Goal: Task Accomplishment & Management: Manage account settings

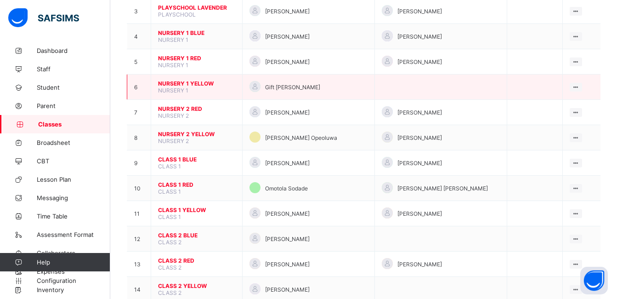
scroll to position [257, 0]
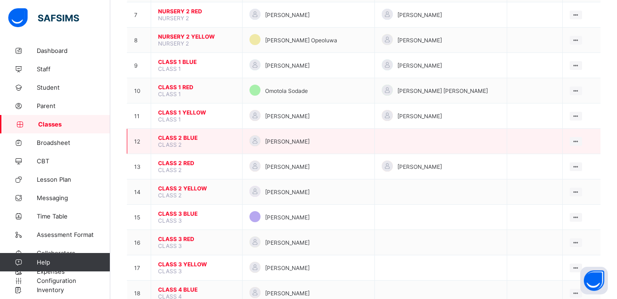
click at [174, 137] on span "CLASS 2 BLUE" at bounding box center [196, 137] width 77 height 7
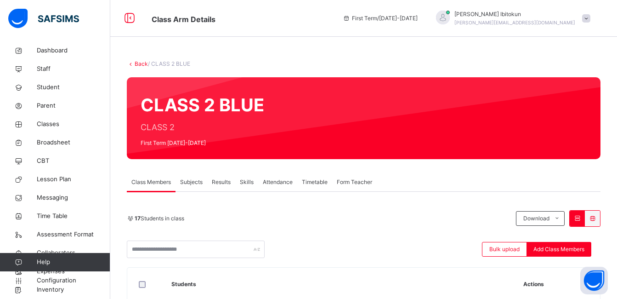
click at [191, 182] on span "Subjects" at bounding box center [191, 182] width 23 height 8
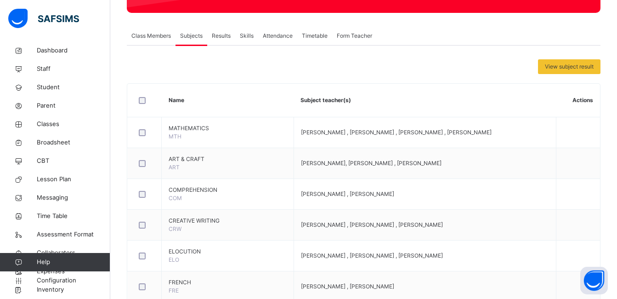
scroll to position [147, 0]
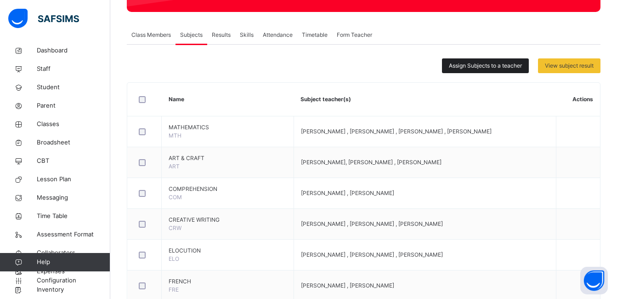
click at [501, 65] on span "Assign Subjects to a teacher" at bounding box center [485, 66] width 73 height 8
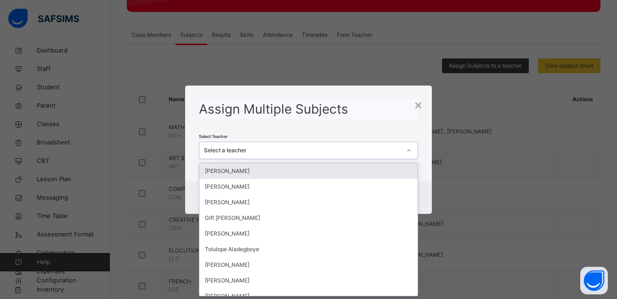
scroll to position [0, 0]
click at [262, 156] on div "Select a teacher" at bounding box center [299, 150] width 201 height 14
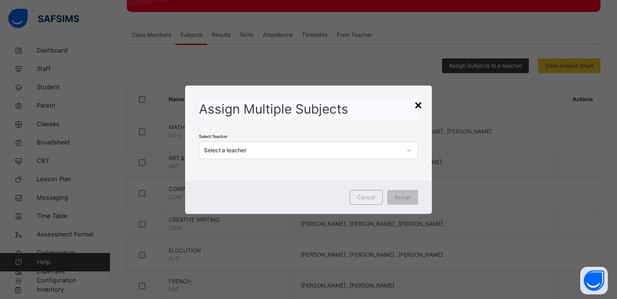
click at [418, 105] on div "×" at bounding box center [418, 104] width 9 height 19
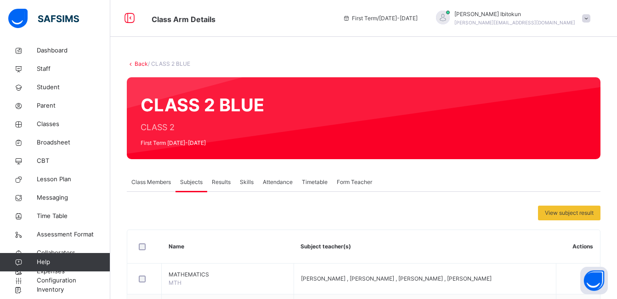
click at [140, 62] on link "Back" at bounding box center [141, 63] width 13 height 7
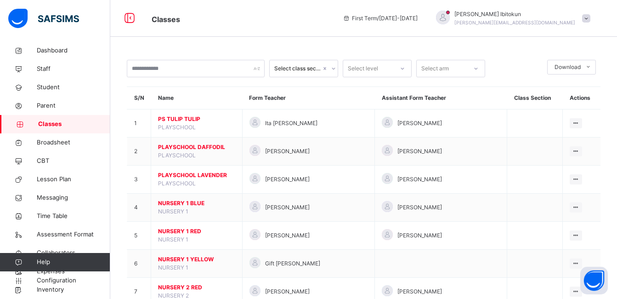
click at [46, 124] on span "Classes" at bounding box center [74, 123] width 72 height 9
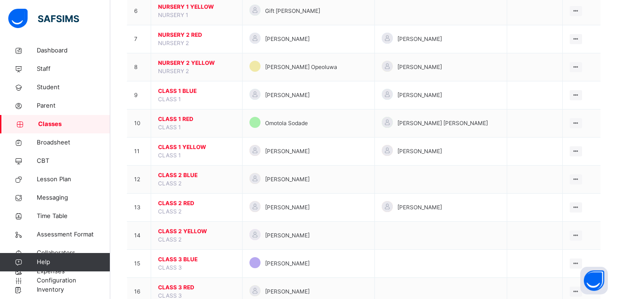
scroll to position [331, 0]
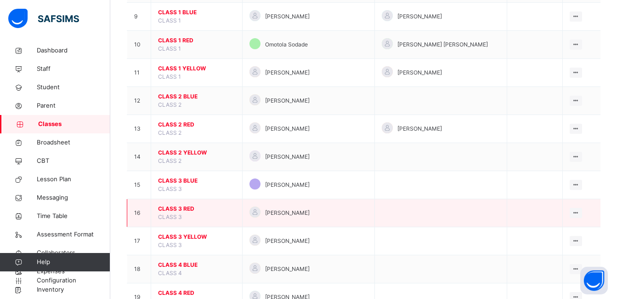
click at [174, 209] on span "CLASS 3 RED" at bounding box center [196, 209] width 77 height 8
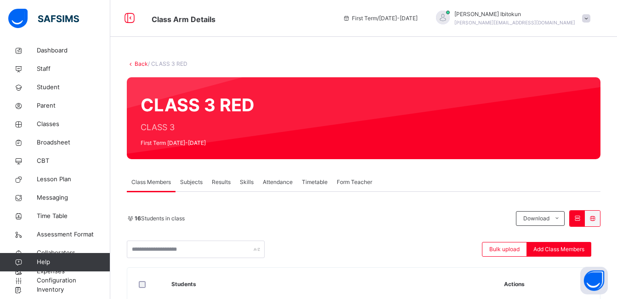
click at [194, 182] on span "Subjects" at bounding box center [191, 182] width 23 height 8
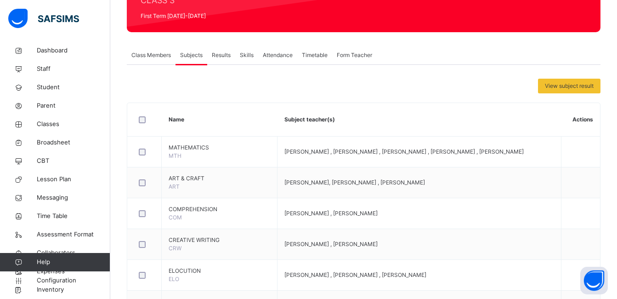
scroll to position [129, 0]
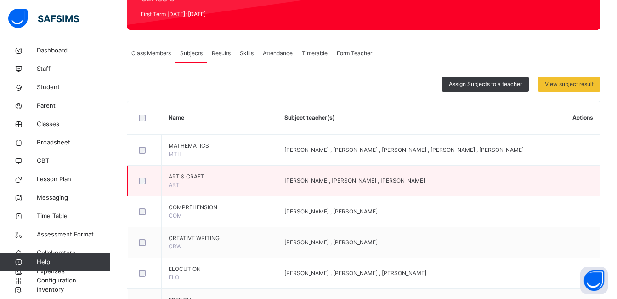
click at [142, 185] on div at bounding box center [145, 180] width 20 height 19
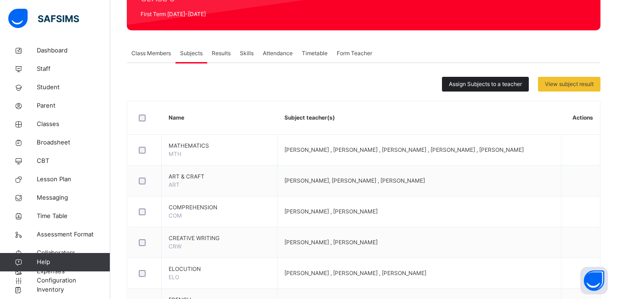
click at [517, 85] on span "Assign Subjects to a teacher" at bounding box center [485, 84] width 73 height 8
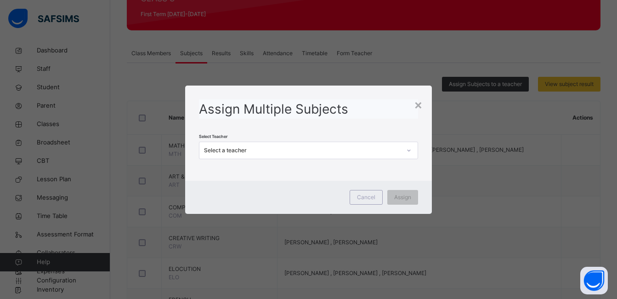
scroll to position [0, 0]
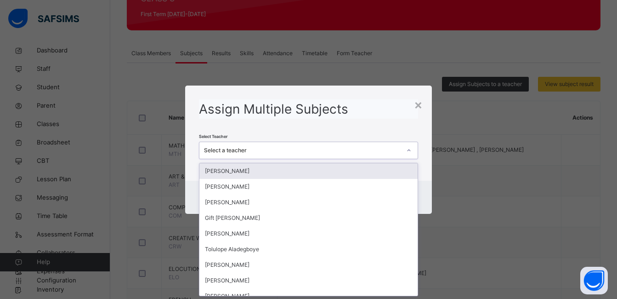
click at [403, 150] on div at bounding box center [409, 150] width 16 height 15
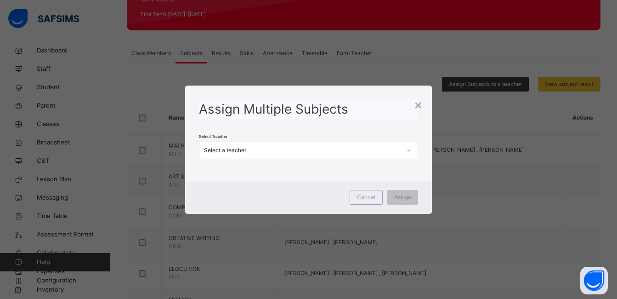
click at [374, 105] on div "Assign Multiple Subjects" at bounding box center [308, 108] width 219 height 19
click at [374, 196] on span "Cancel" at bounding box center [366, 197] width 18 height 8
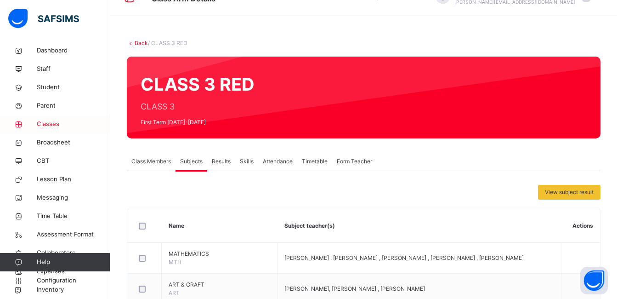
scroll to position [18, 0]
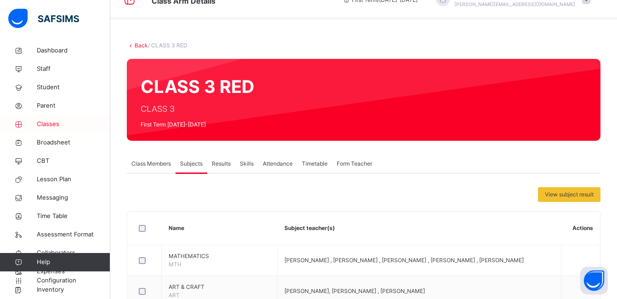
click at [46, 125] on span "Classes" at bounding box center [74, 123] width 74 height 9
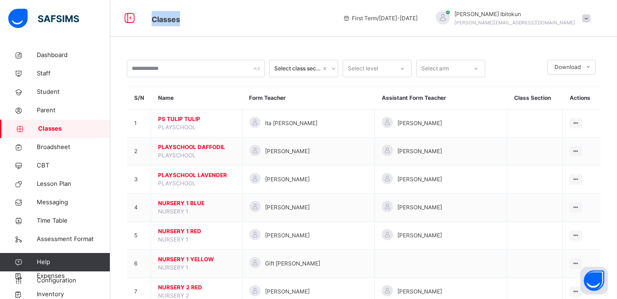
drag, startPoint x: 186, startPoint y: 18, endPoint x: 150, endPoint y: 18, distance: 35.4
click at [150, 18] on div "Classes" at bounding box center [240, 18] width 196 height 15
click at [44, 73] on span "Staff" at bounding box center [74, 73] width 74 height 9
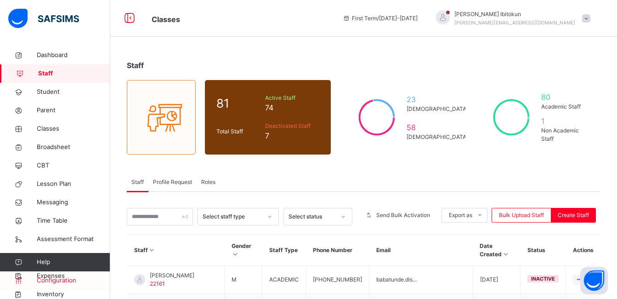
click at [57, 282] on span "Configuration" at bounding box center [73, 280] width 73 height 9
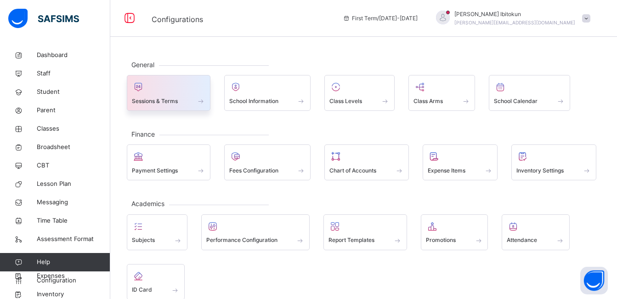
click at [153, 102] on span "Sessions & Terms" at bounding box center [155, 101] width 46 height 8
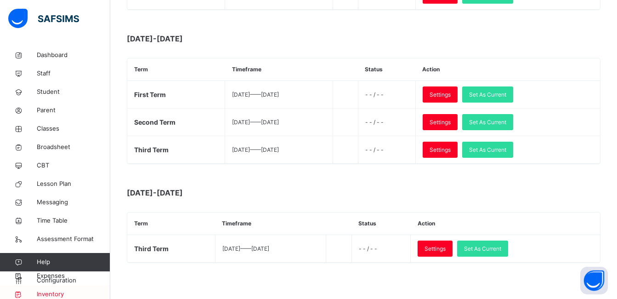
scroll to position [420, 0]
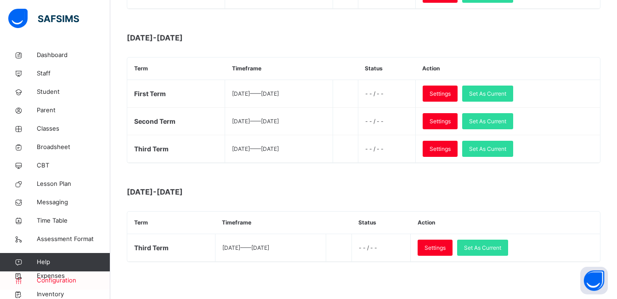
click at [61, 281] on span "Configuration" at bounding box center [73, 280] width 73 height 9
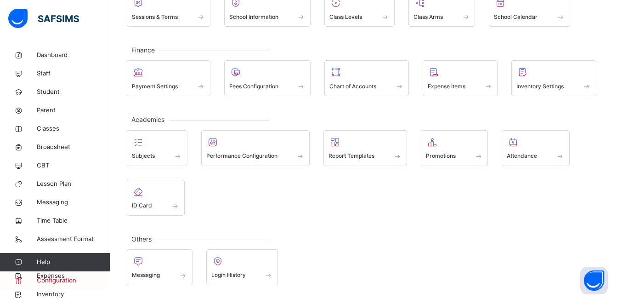
scroll to position [84, 0]
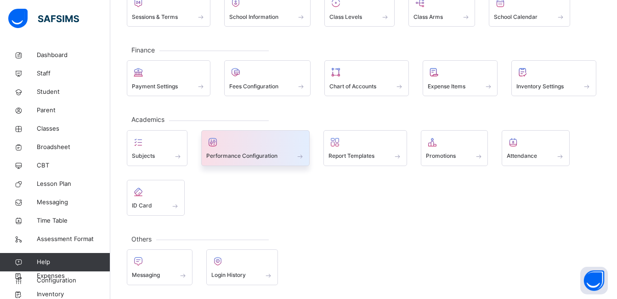
click at [237, 158] on span "Performance Configuration" at bounding box center [241, 156] width 71 height 8
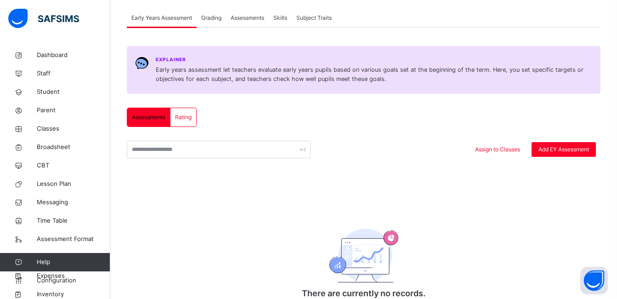
scroll to position [64, 0]
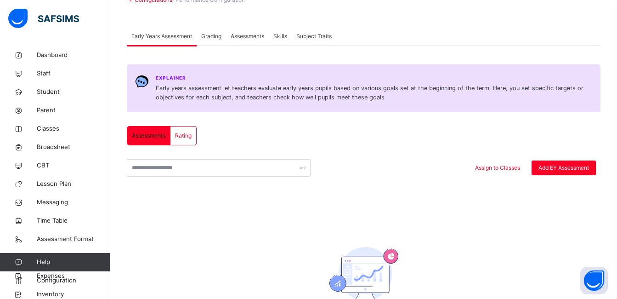
click at [249, 37] on span "Assessments" at bounding box center [248, 36] width 34 height 8
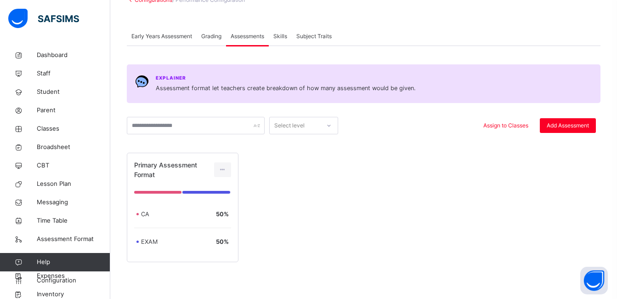
click at [322, 37] on span "Subject Traits" at bounding box center [313, 36] width 35 height 8
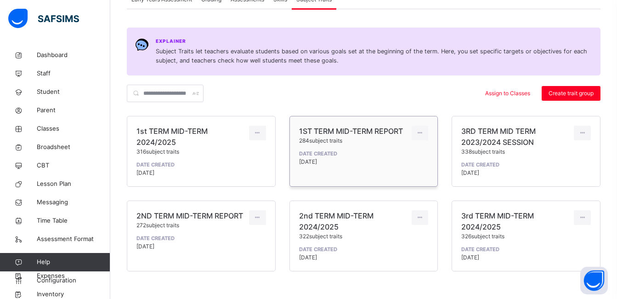
scroll to position [119, 0]
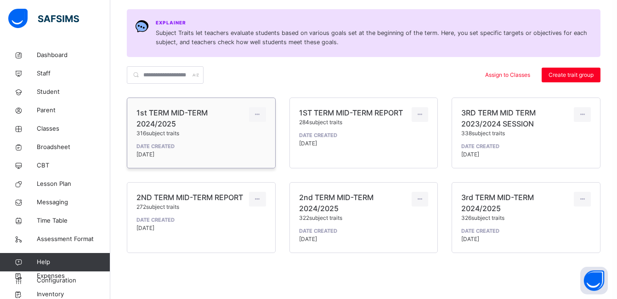
drag, startPoint x: 136, startPoint y: 112, endPoint x: 208, endPoint y: 130, distance: 73.6
click at [208, 130] on div "1st TERM MID-TERM 2024/2025 316 subject traits" at bounding box center [190, 122] width 108 height 30
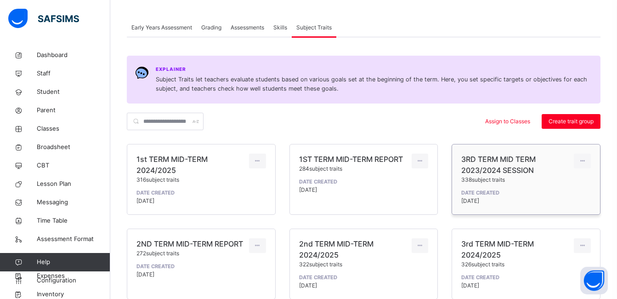
scroll to position [74, 0]
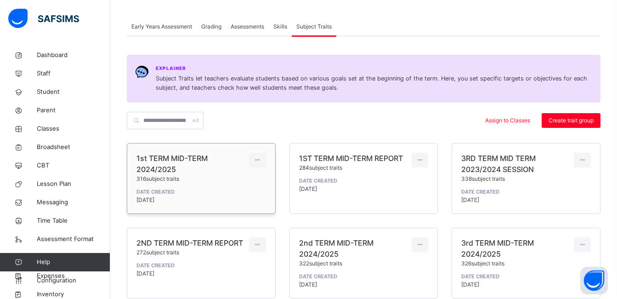
click at [215, 158] on div "1st TERM MID-TERM 2024/2025 316 subject traits" at bounding box center [190, 168] width 108 height 30
drag, startPoint x: 215, startPoint y: 158, endPoint x: 131, endPoint y: 161, distance: 83.7
click at [131, 161] on div "1st TERM MID-TERM 2024/2025 316 subject traits Date Created 9 October, 2024" at bounding box center [201, 178] width 149 height 71
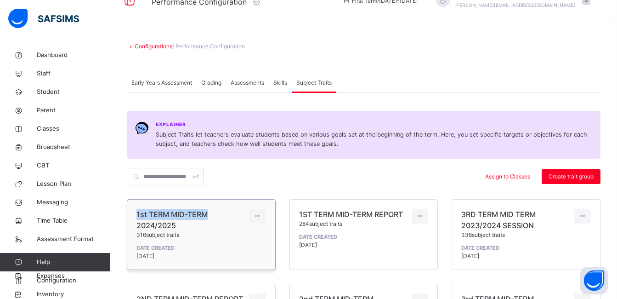
scroll to position [18, 0]
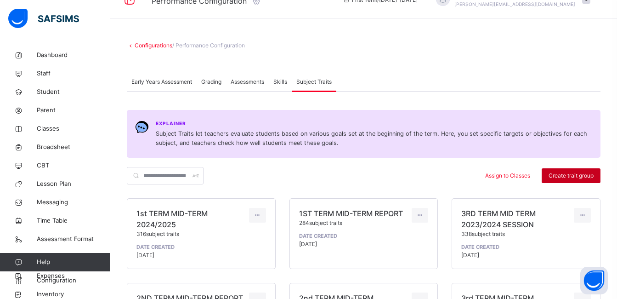
click at [574, 173] on span "Create trait group" at bounding box center [571, 175] width 45 height 8
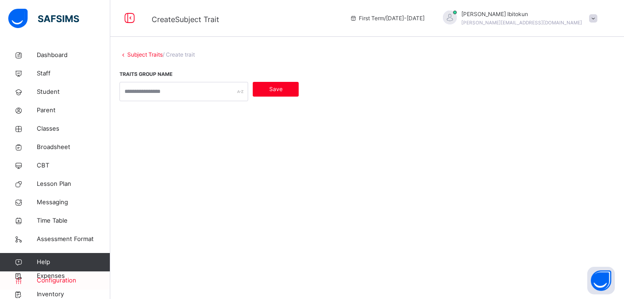
click at [52, 280] on span "Configuration" at bounding box center [73, 280] width 73 height 9
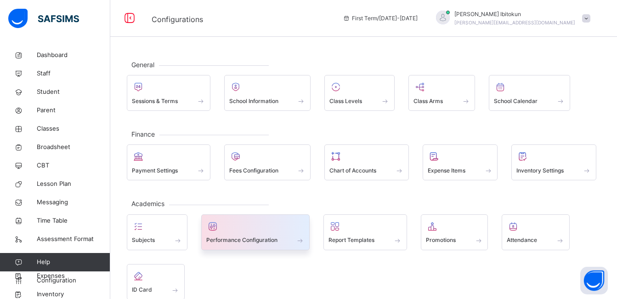
click at [247, 228] on div at bounding box center [255, 226] width 99 height 14
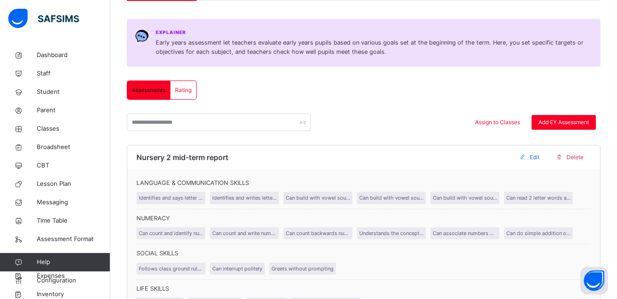
scroll to position [110, 0]
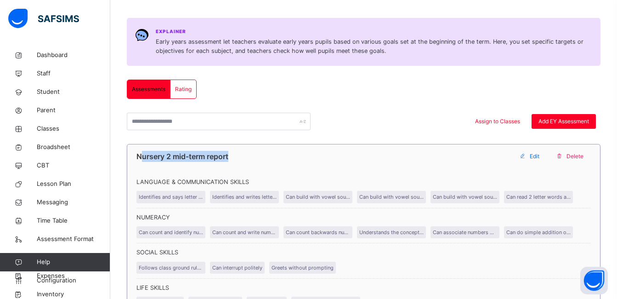
drag, startPoint x: 231, startPoint y: 157, endPoint x: 143, endPoint y: 157, distance: 88.2
click at [143, 157] on div "Nursery 2 mid-term report" at bounding box center [323, 156] width 374 height 11
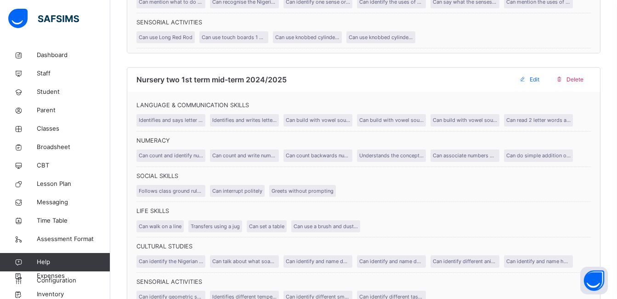
scroll to position [7014, 0]
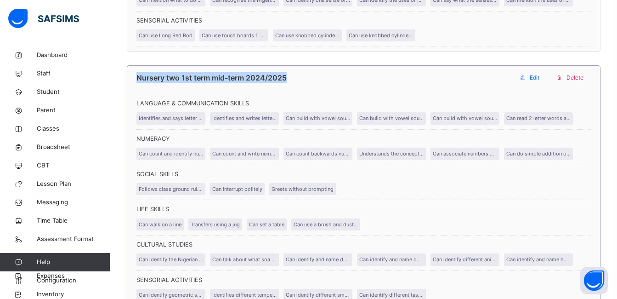
drag, startPoint x: 137, startPoint y: 78, endPoint x: 291, endPoint y: 77, distance: 153.5
click at [291, 77] on div "Nursery two 1st term mid-term 2024/2025" at bounding box center [323, 77] width 374 height 11
copy span "Nursery two 1st term mid-term 2024/2025"
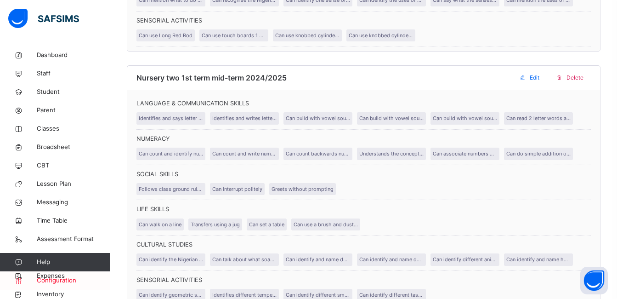
click at [60, 281] on span "Configuration" at bounding box center [73, 280] width 73 height 9
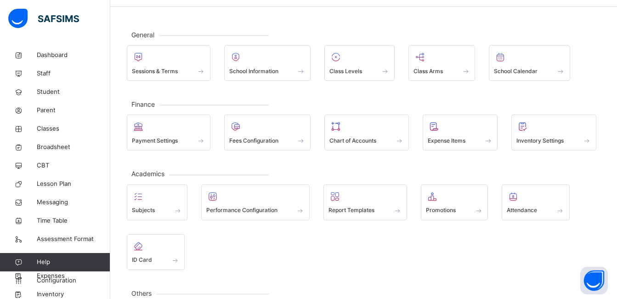
scroll to position [11, 0]
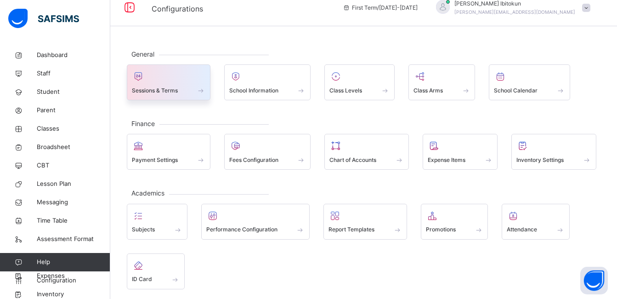
click at [163, 82] on div at bounding box center [169, 76] width 74 height 14
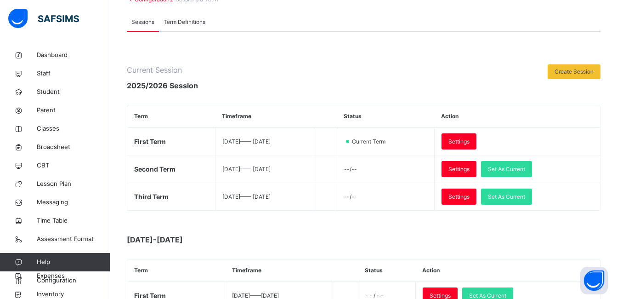
scroll to position [66, 0]
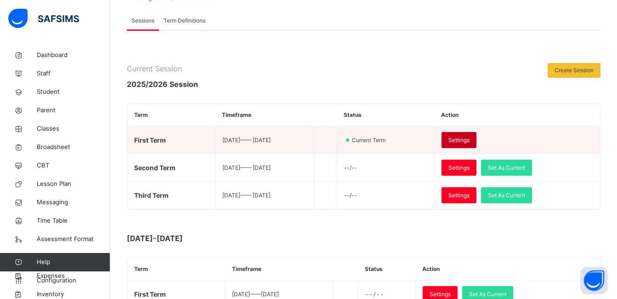
click at [470, 139] on span "Settings" at bounding box center [459, 140] width 21 height 8
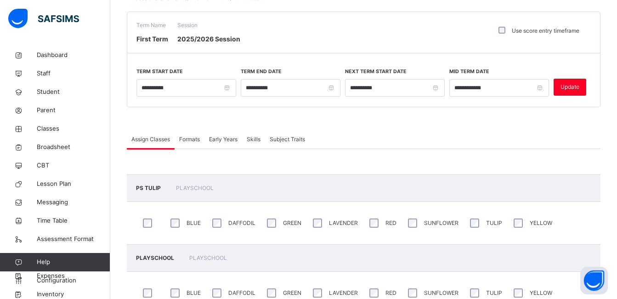
click at [227, 139] on span "Early Years" at bounding box center [223, 139] width 28 height 8
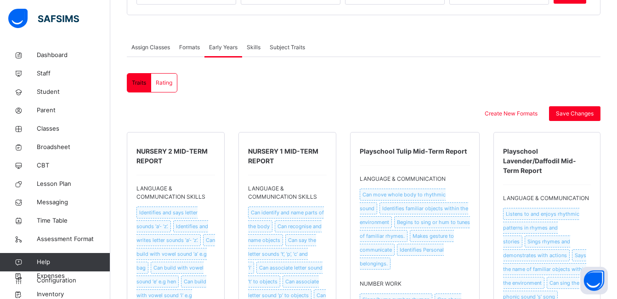
scroll to position [176, 0]
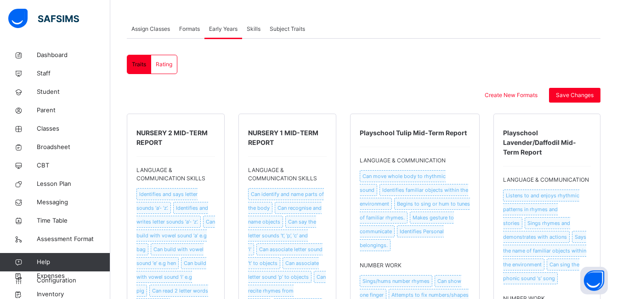
click at [437, 97] on div "Create New Formats Save Changes" at bounding box center [364, 95] width 474 height 15
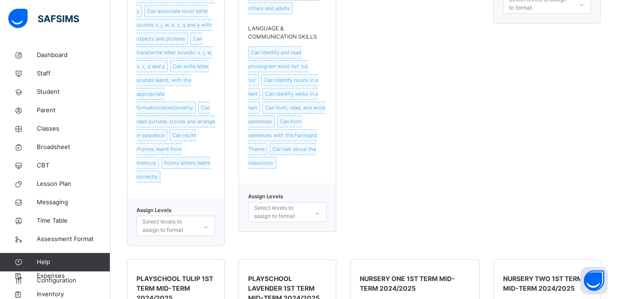
scroll to position [5854, 0]
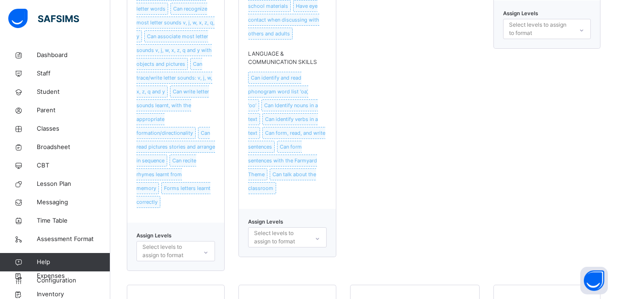
drag, startPoint x: 508, startPoint y: 77, endPoint x: 590, endPoint y: 91, distance: 83.0
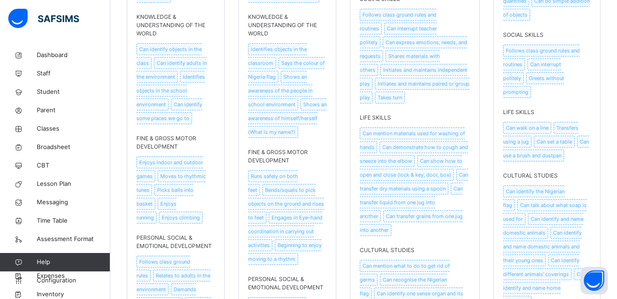
scroll to position [6479, 0]
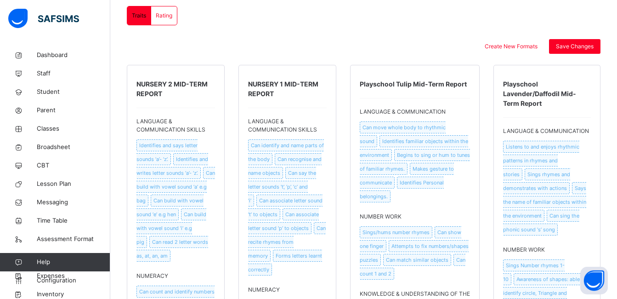
scroll to position [205, 0]
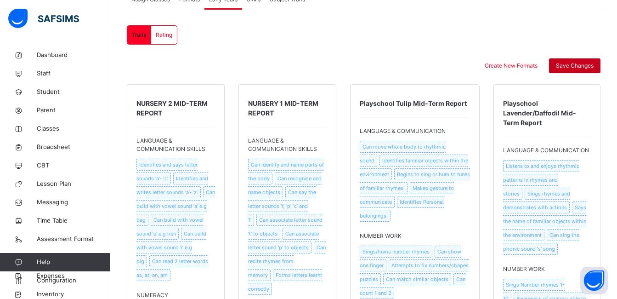
click at [580, 65] on span "Save Changes" at bounding box center [575, 66] width 38 height 8
click at [60, 281] on span "Configuration" at bounding box center [73, 280] width 73 height 9
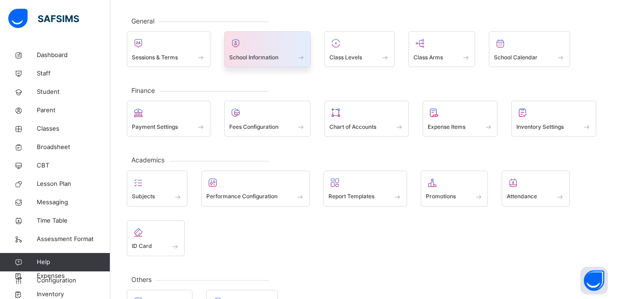
scroll to position [29, 0]
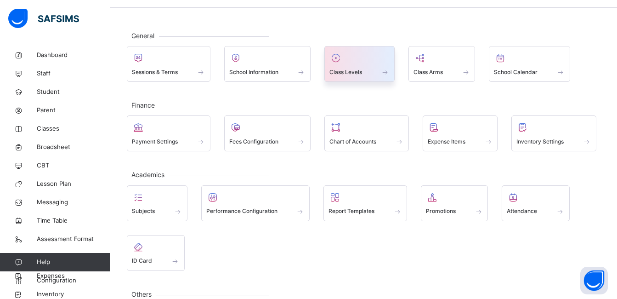
click at [347, 73] on span "Class Levels" at bounding box center [346, 72] width 33 height 8
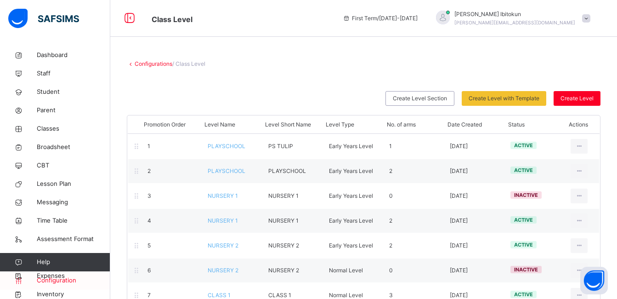
click at [52, 281] on span "Configuration" at bounding box center [73, 280] width 73 height 9
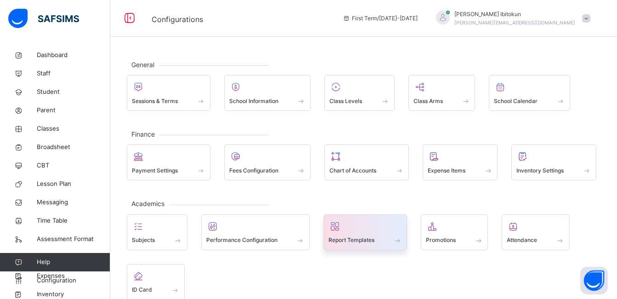
click at [347, 228] on div at bounding box center [366, 226] width 74 height 14
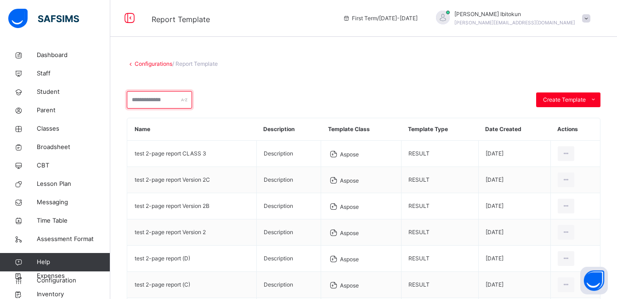
click at [192, 97] on input "text" at bounding box center [159, 99] width 65 height 17
click at [375, 67] on div "Configurations / Report Template Create Template Custom builder Upload aspose t…" at bounding box center [363, 259] width 507 height 426
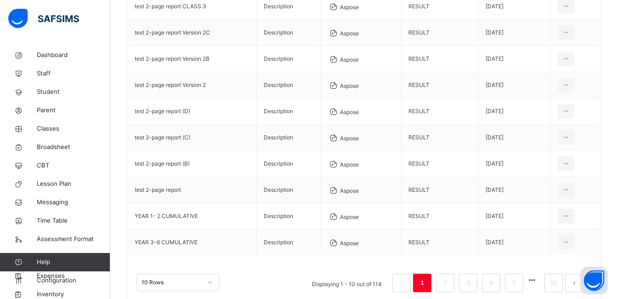
scroll to position [173, 0]
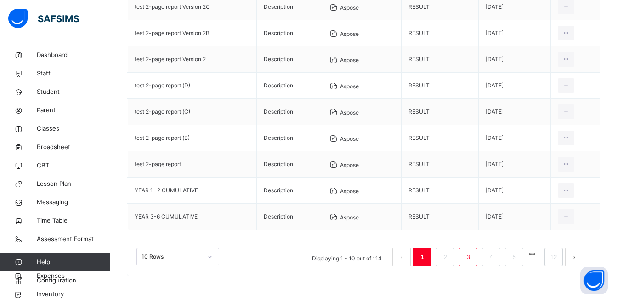
click at [472, 258] on link "3" at bounding box center [468, 257] width 9 height 12
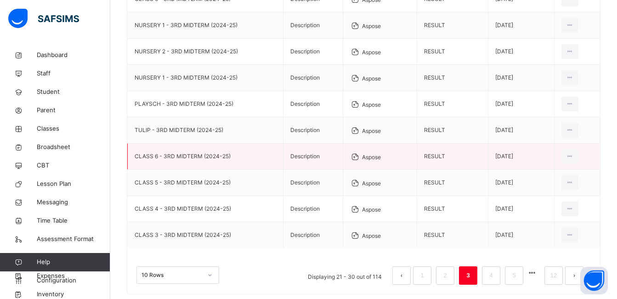
scroll to position [136, 0]
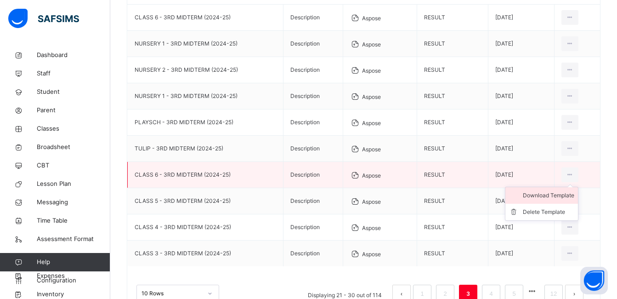
click at [549, 196] on div "Download Template" at bounding box center [548, 195] width 51 height 9
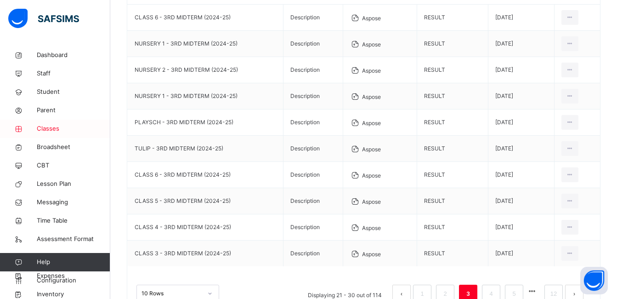
click at [48, 127] on span "Classes" at bounding box center [74, 128] width 74 height 9
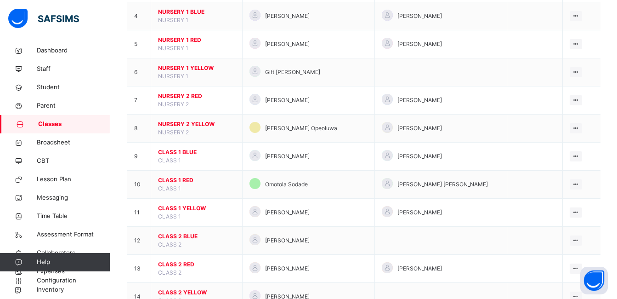
scroll to position [257, 0]
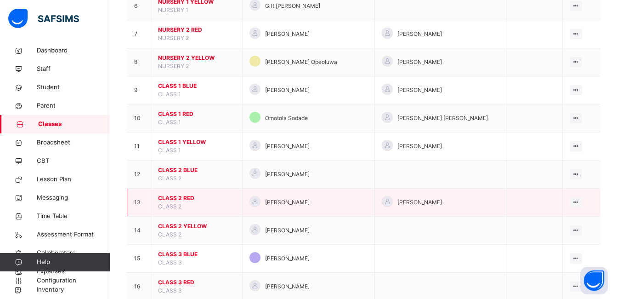
click at [179, 197] on span "CLASS 2 RED" at bounding box center [196, 198] width 77 height 8
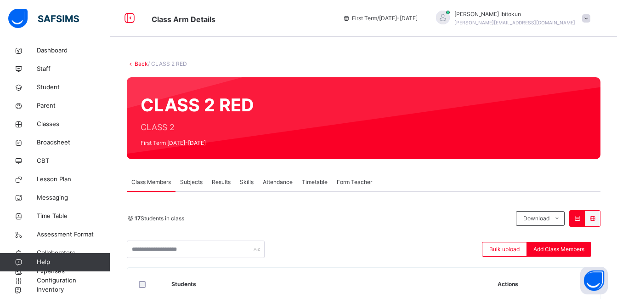
click at [271, 180] on span "Attendance" at bounding box center [278, 182] width 30 height 8
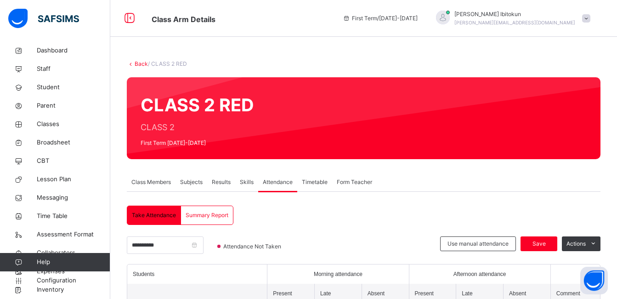
scroll to position [18, 0]
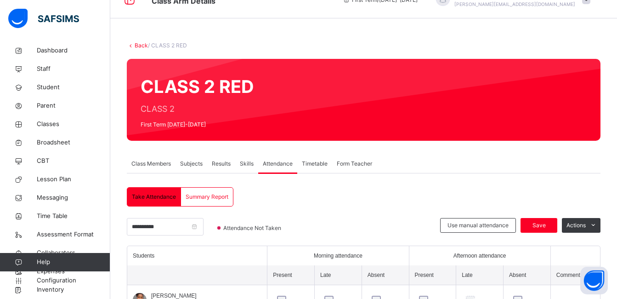
click at [211, 197] on span "Summary Report" at bounding box center [207, 197] width 43 height 8
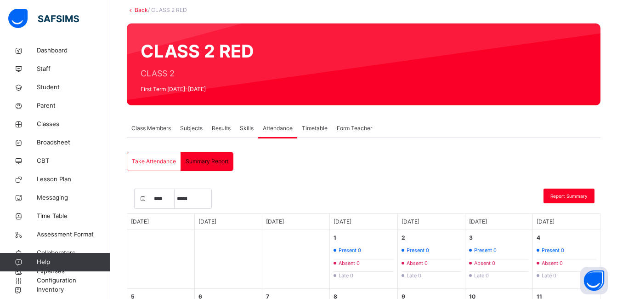
select select "****"
select select "*"
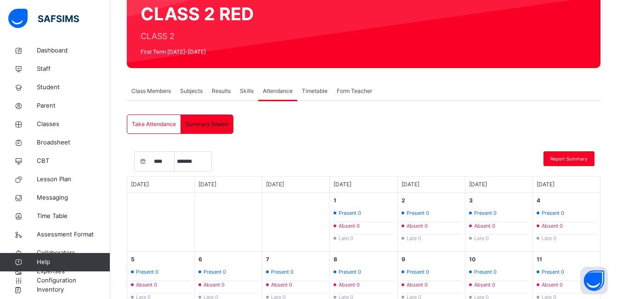
scroll to position [92, 0]
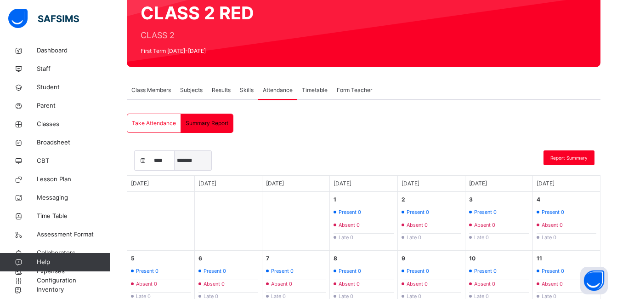
click at [205, 159] on select "***** ******* ******** ***** ***** *** **** **** ********* ******* ******** ***…" at bounding box center [193, 160] width 37 height 19
drag, startPoint x: 250, startPoint y: 156, endPoint x: 144, endPoint y: 159, distance: 106.2
click at [144, 159] on div "**** **** **** **** **** ***** ******* ******** ***** ***** *** **** **** *****…" at bounding box center [364, 162] width 474 height 25
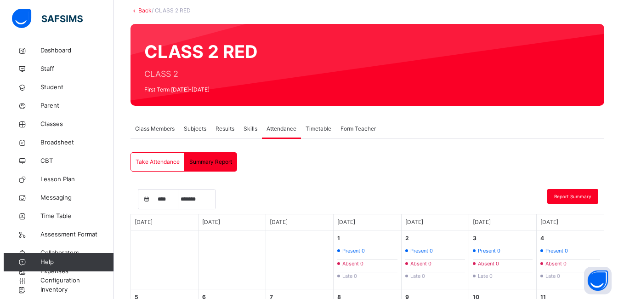
scroll to position [47, 0]
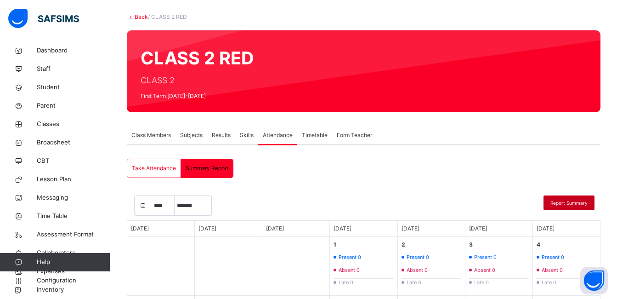
click at [580, 204] on span "Report Summary" at bounding box center [569, 202] width 37 height 7
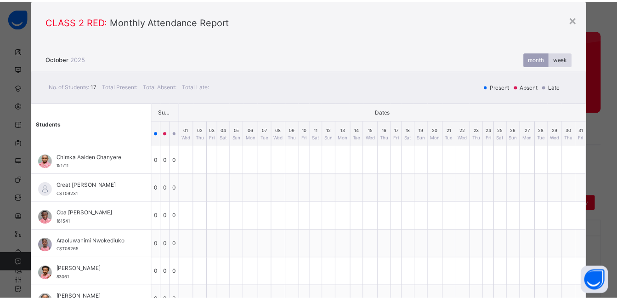
scroll to position [0, 0]
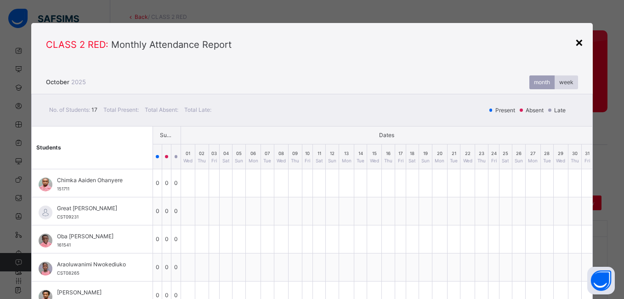
click at [579, 43] on div "×" at bounding box center [579, 41] width 9 height 19
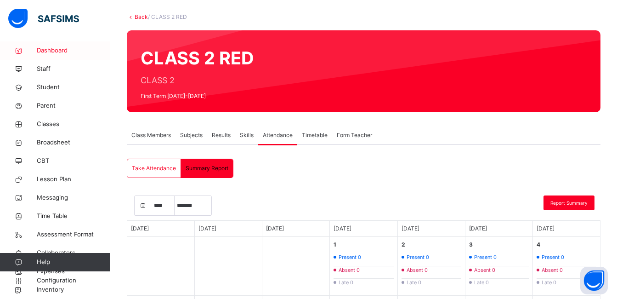
click at [55, 48] on span "Dashboard" at bounding box center [74, 50] width 74 height 9
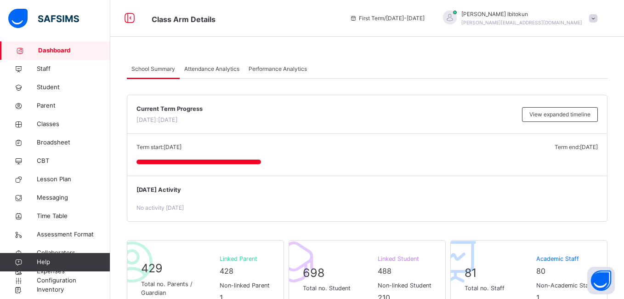
click at [399, 196] on div "Today's Activity No activity today" at bounding box center [367, 198] width 480 height 45
click at [291, 148] on div "Term start: 15th September, 2025 Term end: 19th December, 2025" at bounding box center [366, 147] width 461 height 8
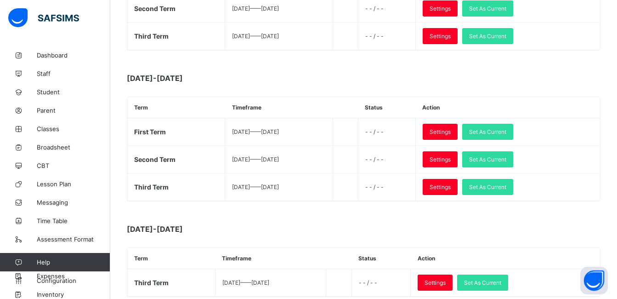
scroll to position [368, 0]
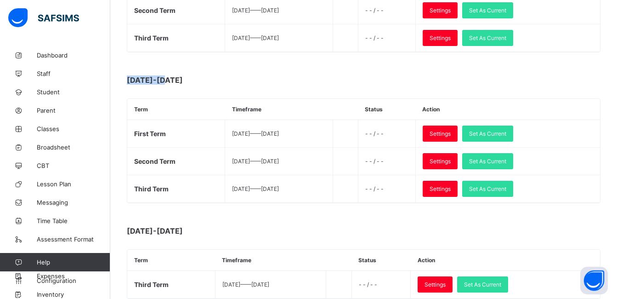
drag, startPoint x: 127, startPoint y: 82, endPoint x: 179, endPoint y: 80, distance: 52.4
click at [179, 80] on span "[DATE]-[DATE]" at bounding box center [219, 79] width 184 height 9
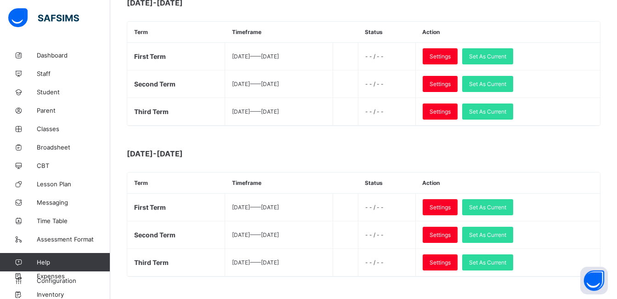
scroll to position [276, 0]
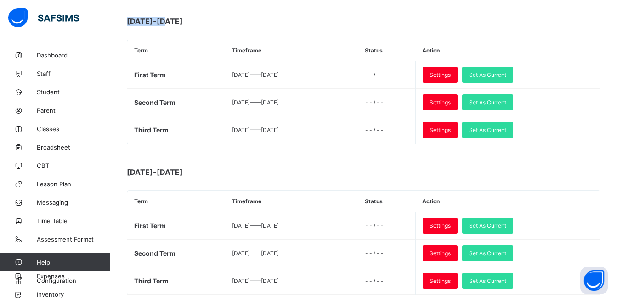
drag, startPoint x: 169, startPoint y: 18, endPoint x: 125, endPoint y: 23, distance: 43.9
click at [125, 23] on div "Configurations / Sessions & Term Sessions Term Definitions Sessions Term Defini…" at bounding box center [363, 99] width 507 height 658
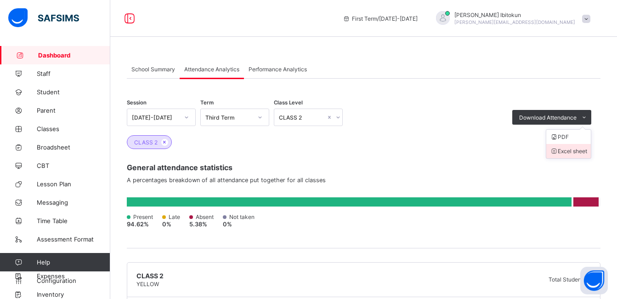
click at [575, 153] on li "Excel sheet" at bounding box center [568, 151] width 45 height 14
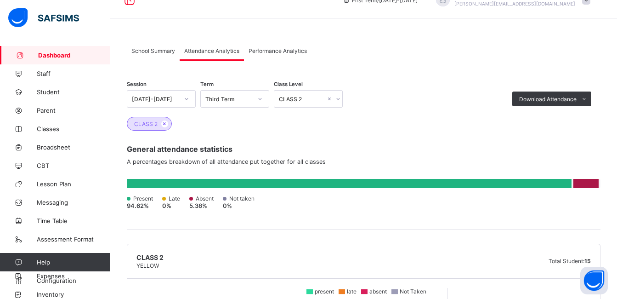
click at [396, 103] on div "Session 2024-2025 Term Third Term Class Level CLASS 2 Download Attendance PDF E…" at bounding box center [364, 94] width 474 height 27
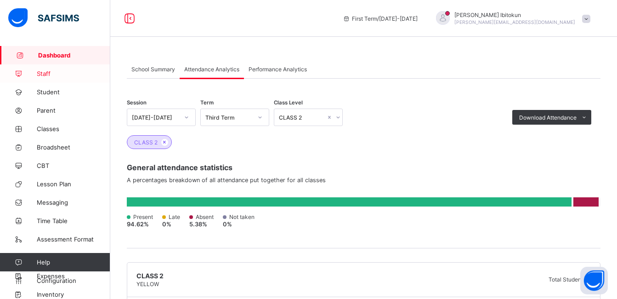
click at [43, 76] on span "Staff" at bounding box center [74, 73] width 74 height 7
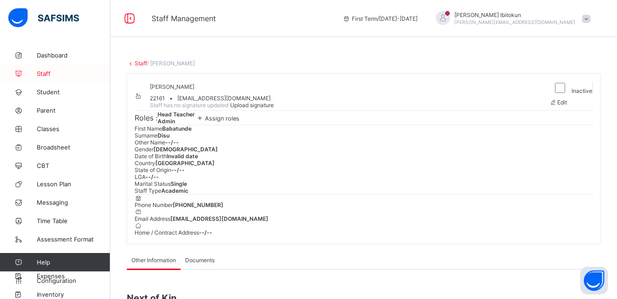
click at [43, 73] on span "Staff" at bounding box center [74, 73] width 74 height 7
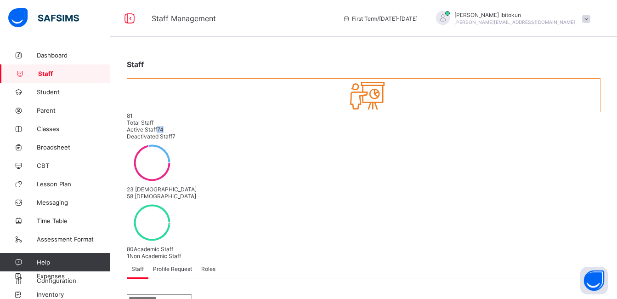
drag, startPoint x: 275, startPoint y: 103, endPoint x: 267, endPoint y: 103, distance: 8.3
click at [164, 126] on span "74" at bounding box center [160, 129] width 6 height 7
